Goal: Information Seeking & Learning: Check status

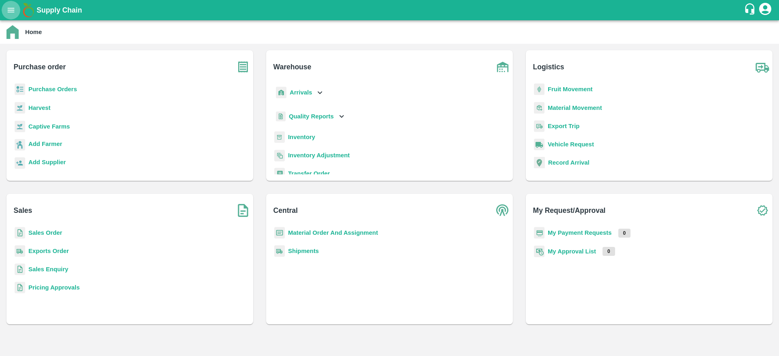
click at [5, 8] on button "open drawer" at bounding box center [11, 10] width 19 height 19
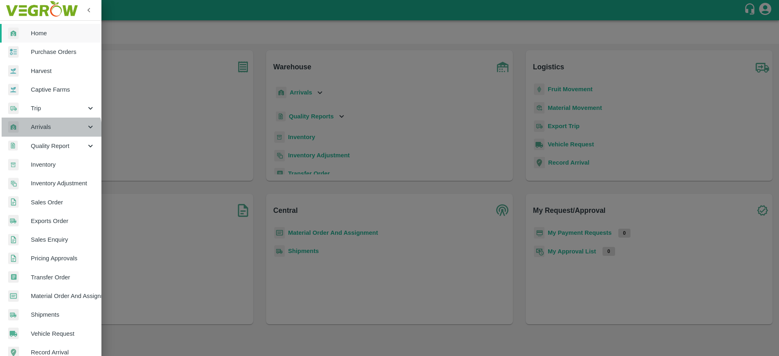
click at [46, 132] on div "Arrivals" at bounding box center [50, 127] width 101 height 19
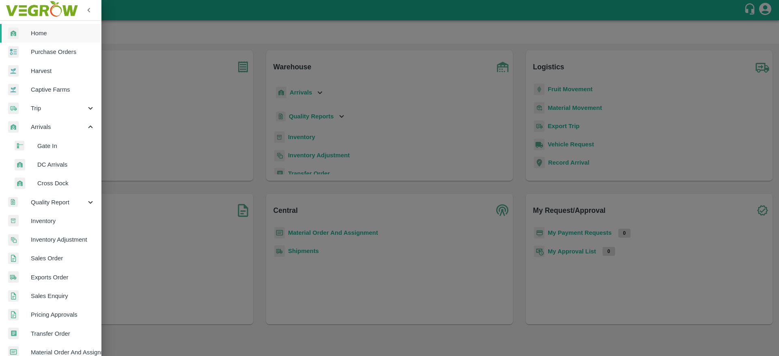
click at [50, 163] on span "DC Arrivals" at bounding box center [66, 164] width 58 height 9
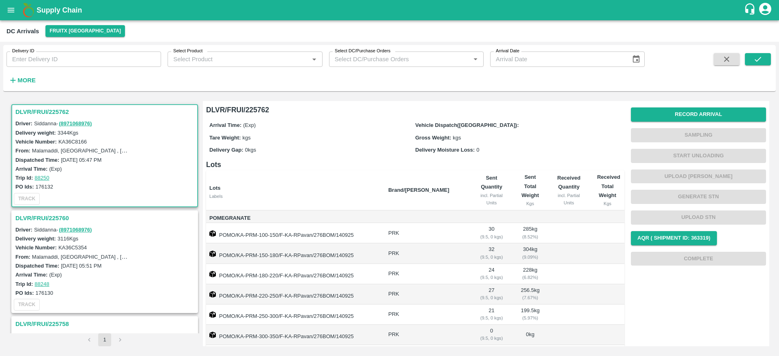
scroll to position [147, 0]
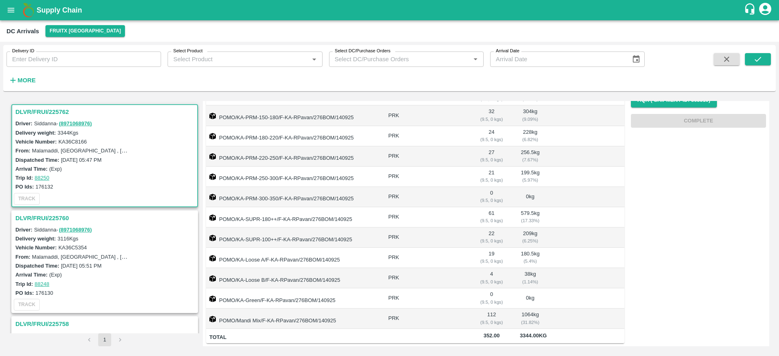
click at [39, 215] on h3 "DLVR/FRUI/225760" at bounding box center [105, 218] width 181 height 11
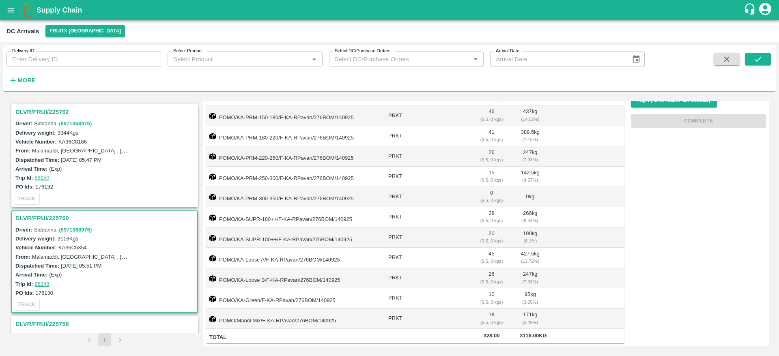
click at [25, 110] on h3 "DLVR/FRUI/225762" at bounding box center [105, 112] width 181 height 11
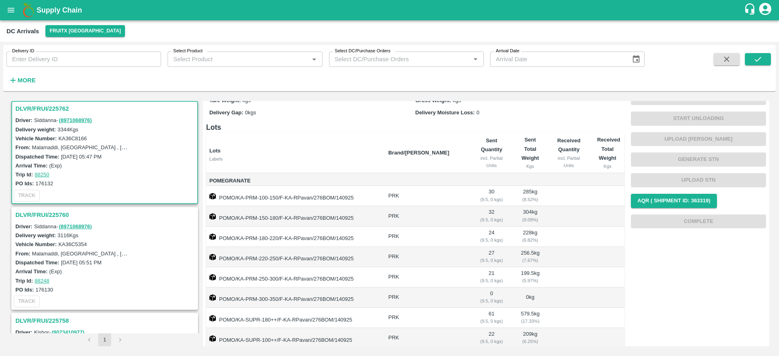
scroll to position [39, 0]
click at [50, 213] on h3 "DLVR/FRUI/225760" at bounding box center [105, 215] width 181 height 11
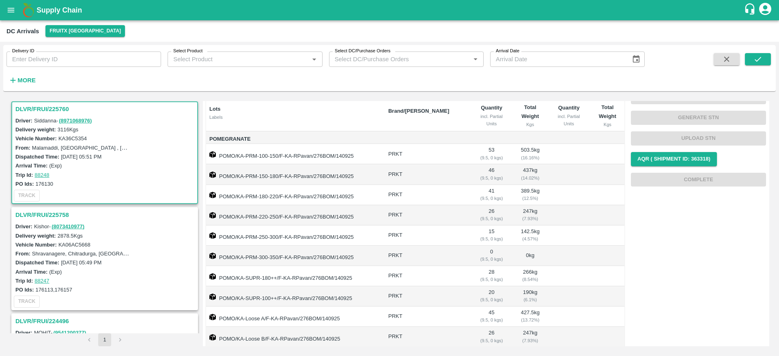
scroll to position [99, 0]
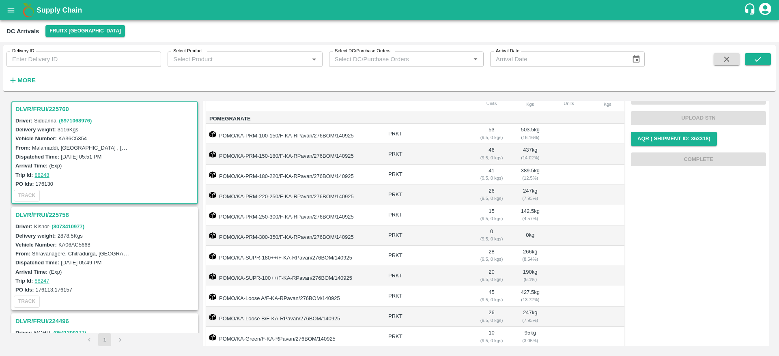
click at [37, 213] on h3 "DLVR/FRUI/225758" at bounding box center [105, 215] width 181 height 11
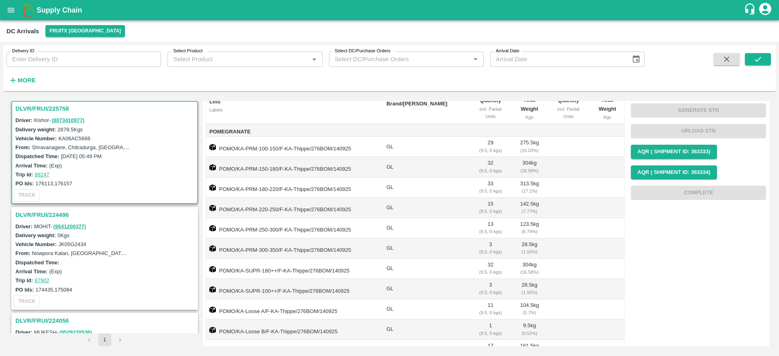
scroll to position [88, 0]
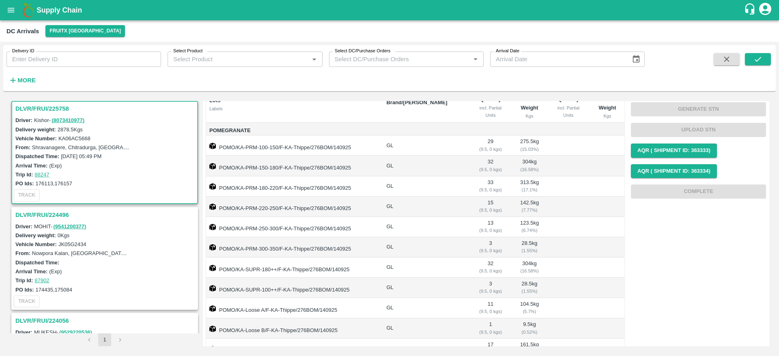
drag, startPoint x: 86, startPoint y: 238, endPoint x: 30, endPoint y: 210, distance: 62.2
click at [30, 210] on div "DLVR/FRUI/224496 Driver: MOHIT - ( 9541200377 ) Delivery weight: 0 Kgs Vehicle …" at bounding box center [104, 258] width 187 height 103
click at [30, 210] on h3 "DLVR/FRUI/224496" at bounding box center [105, 215] width 181 height 11
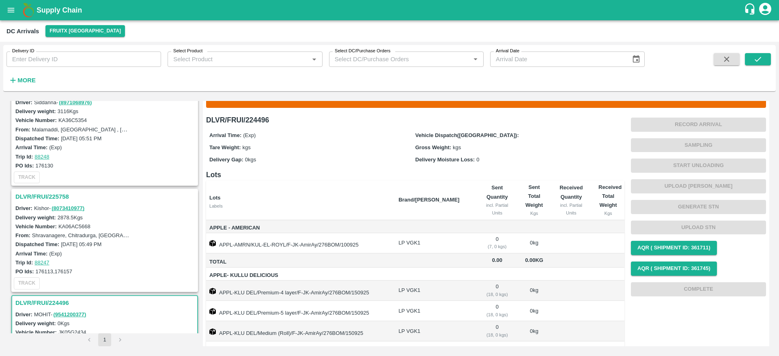
scroll to position [119, 0]
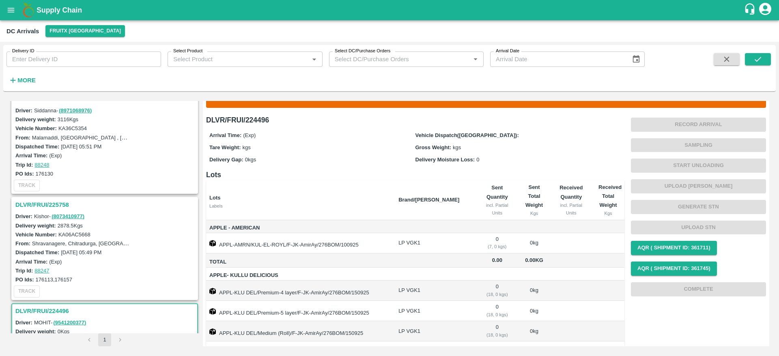
click at [34, 204] on h3 "DLVR/FRUI/225758" at bounding box center [105, 205] width 181 height 11
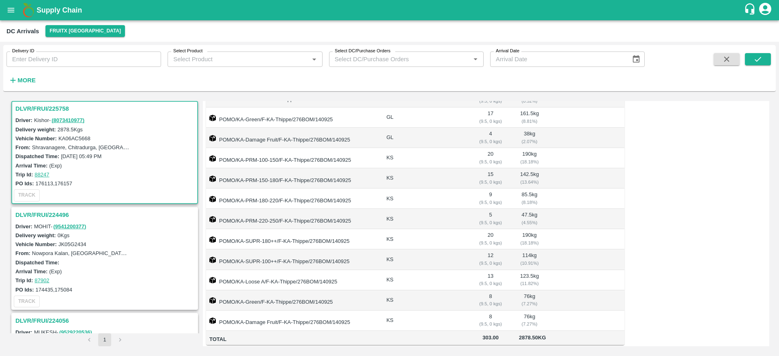
scroll to position [330, 0]
click at [54, 9] on b "Supply Chain" at bounding box center [59, 10] width 45 height 8
